Goal: Task Accomplishment & Management: Manage account settings

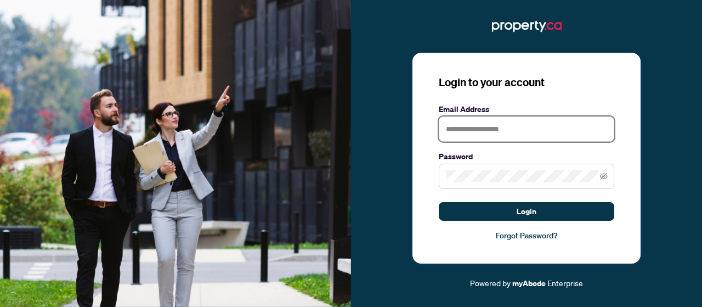
click at [512, 133] on input "text" at bounding box center [527, 128] width 176 height 25
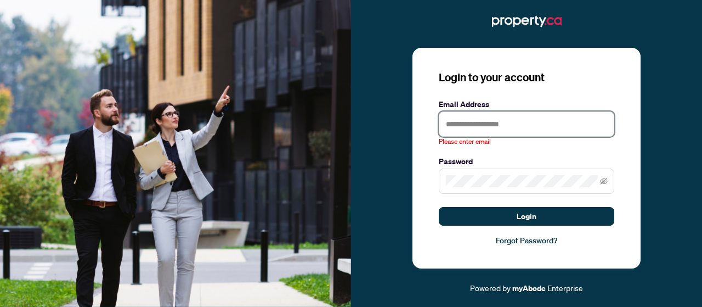
type input "**********"
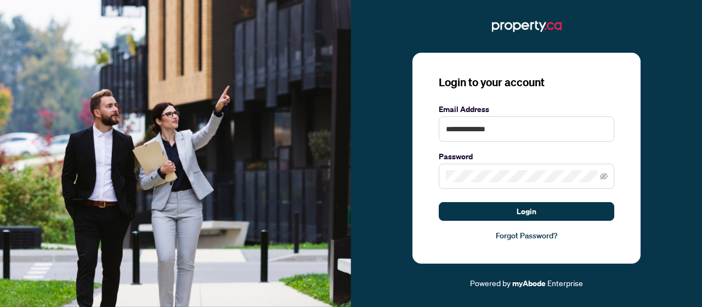
drag, startPoint x: 519, startPoint y: 209, endPoint x: 625, endPoint y: 155, distance: 119.2
click at [625, 155] on div "**********" at bounding box center [526, 158] width 228 height 211
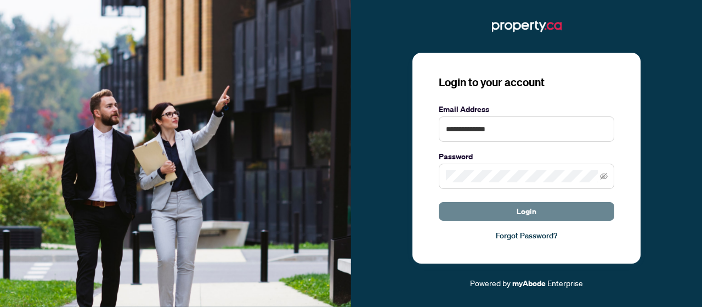
click at [550, 213] on button "Login" at bounding box center [527, 211] width 176 height 19
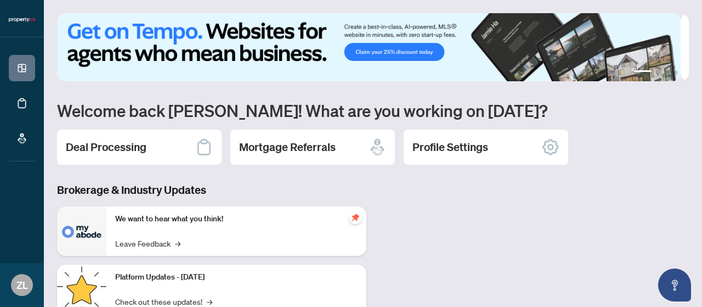
click at [206, 176] on div "1 2 3 4 Welcome back Zach! What are you working on today? Deal Processing Mortg…" at bounding box center [373, 229] width 632 height 433
click at [206, 146] on icon at bounding box center [204, 147] width 18 height 18
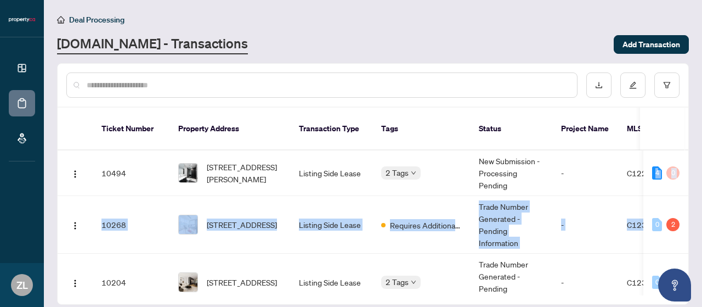
drag, startPoint x: 689, startPoint y: 165, endPoint x: 693, endPoint y: 198, distance: 33.7
click at [693, 198] on main "Deal Processing Property.ca - Transactions Add Transaction Ticket Number Proper…" at bounding box center [373, 153] width 658 height 307
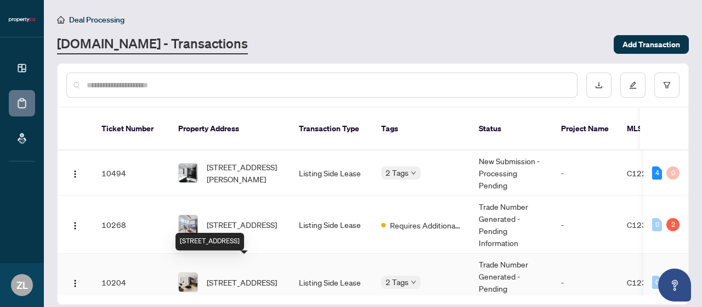
click at [277, 276] on span "[STREET_ADDRESS]" at bounding box center [242, 282] width 70 height 12
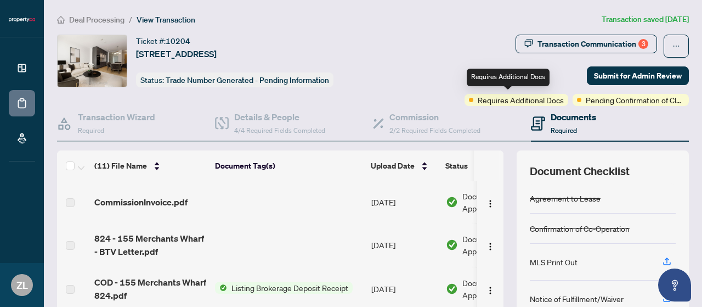
click at [543, 99] on span "Requires Additional Docs" at bounding box center [521, 100] width 86 height 12
click at [557, 114] on h4 "Documents" at bounding box center [574, 116] width 46 height 13
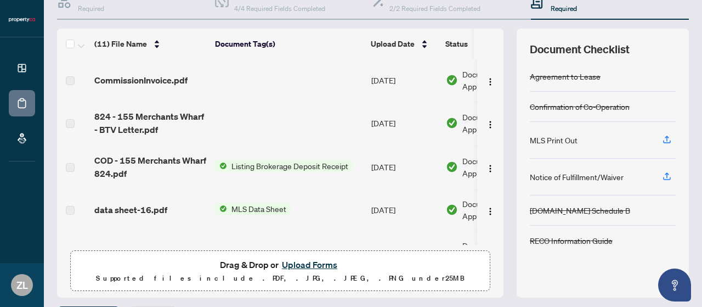
scroll to position [151, 0]
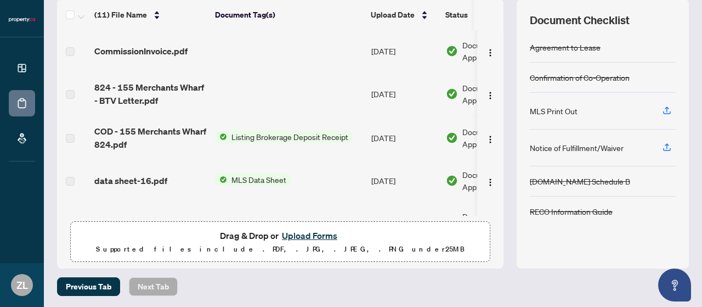
click at [322, 234] on button "Upload Forms" at bounding box center [310, 235] width 62 height 14
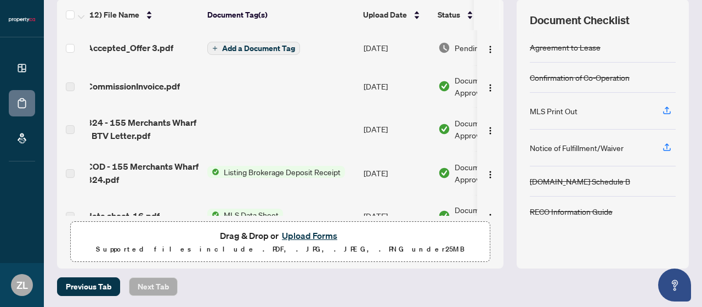
scroll to position [0, 0]
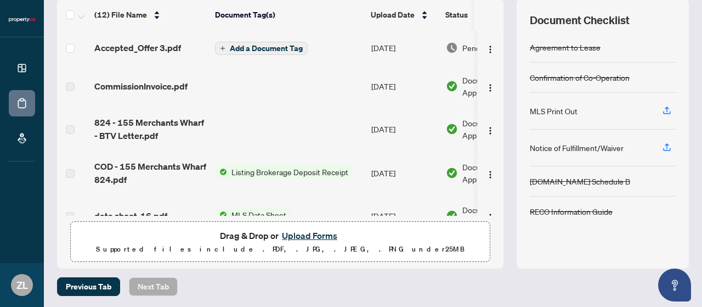
click at [292, 47] on span "Add a Document Tag" at bounding box center [266, 48] width 73 height 8
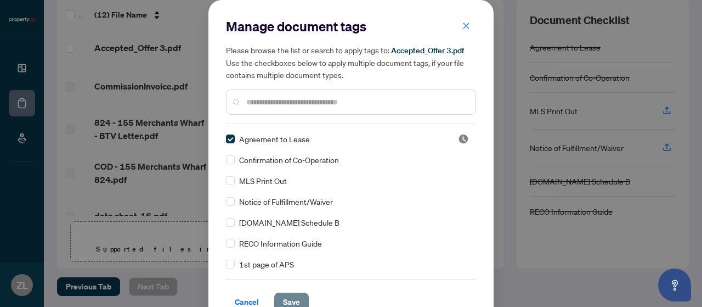
click at [285, 295] on span "Save" at bounding box center [291, 302] width 17 height 18
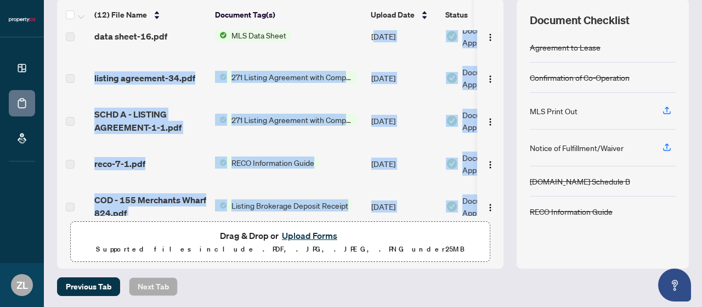
drag, startPoint x: 377, startPoint y: 209, endPoint x: 455, endPoint y: 210, distance: 77.3
click at [455, 210] on tbody "Accepted_Offer 3.pdf Agreement to Lease Sep/03/2025 Pending Review CommissionIn…" at bounding box center [309, 104] width 504 height 530
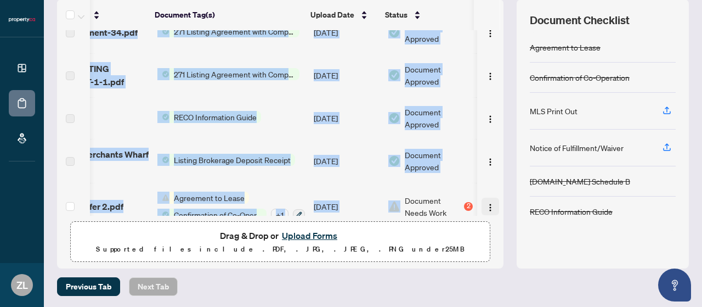
scroll to position [0, 63]
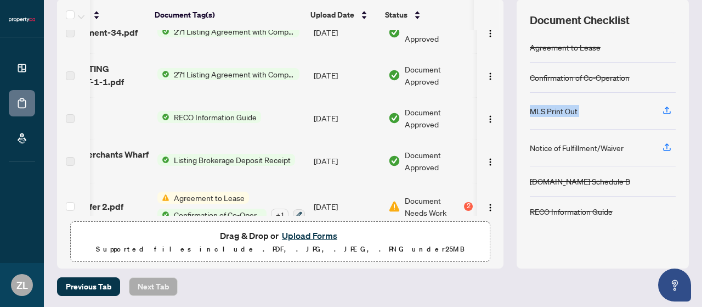
drag, startPoint x: 502, startPoint y: 150, endPoint x: 502, endPoint y: 128, distance: 21.4
click at [502, 122] on div "(12) File Name Document Tag(s) Upload Date Status Accepted_Offer 3.pdf Agreemen…" at bounding box center [373, 133] width 632 height 269
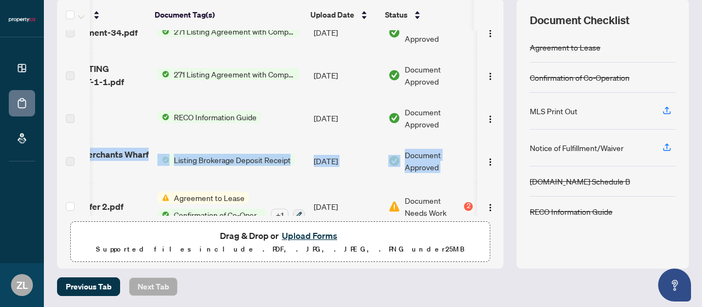
drag, startPoint x: 496, startPoint y: 141, endPoint x: 494, endPoint y: 127, distance: 14.4
click at [494, 120] on div "(12) File Name Document Tag(s) Upload Date Status Accepted_Offer 3.pdf Agreemen…" at bounding box center [373, 133] width 632 height 269
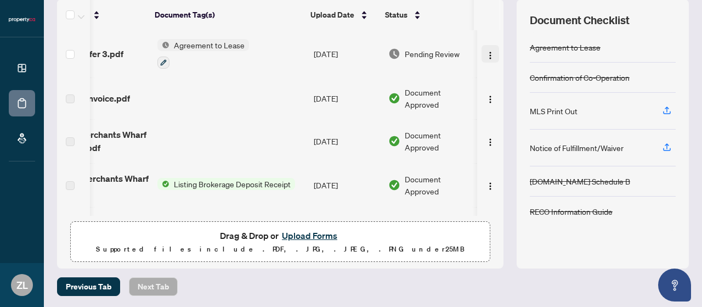
click at [486, 53] on img "button" at bounding box center [490, 55] width 9 height 9
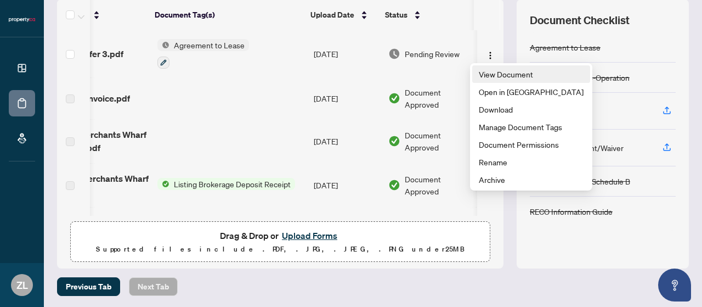
click at [493, 73] on span "View Document" at bounding box center [531, 74] width 105 height 12
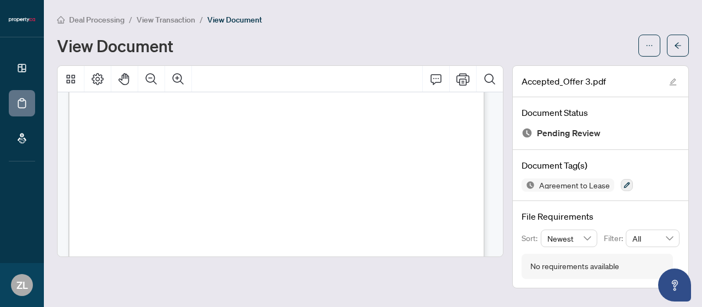
scroll to position [5573, 0]
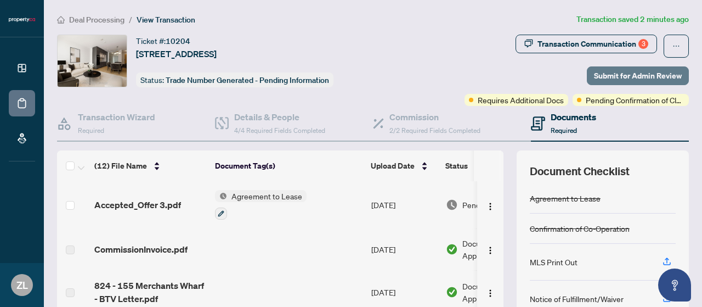
click at [625, 70] on span "Submit for Admin Review" at bounding box center [638, 76] width 88 height 18
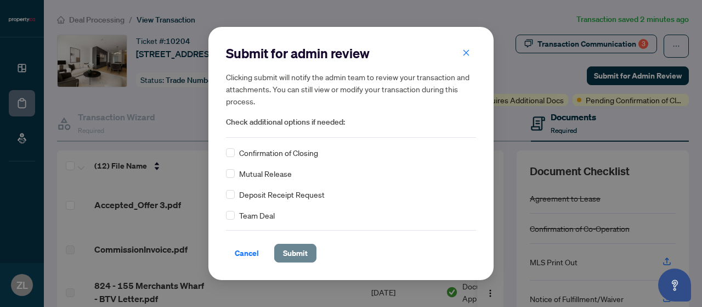
click at [293, 252] on span "Submit" at bounding box center [295, 253] width 25 height 18
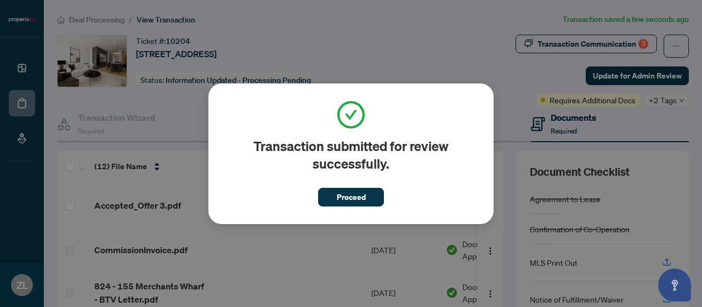
click at [348, 186] on span "Proceed" at bounding box center [351, 193] width 66 height 25
click at [350, 197] on span "Proceed" at bounding box center [351, 197] width 29 height 18
